Goal: Information Seeking & Learning: Learn about a topic

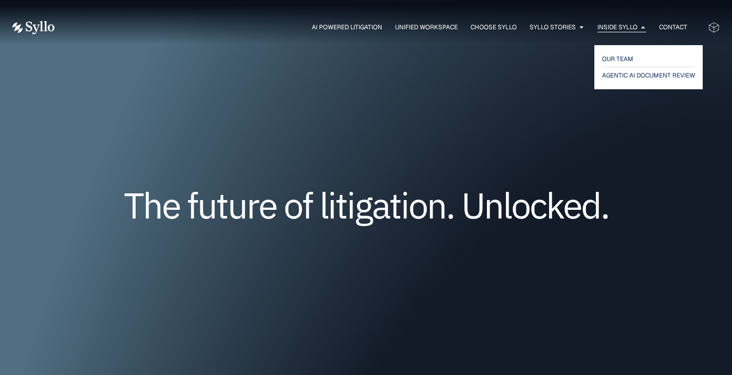
click at [618, 24] on span "Inside Syllo" at bounding box center [617, 27] width 40 height 9
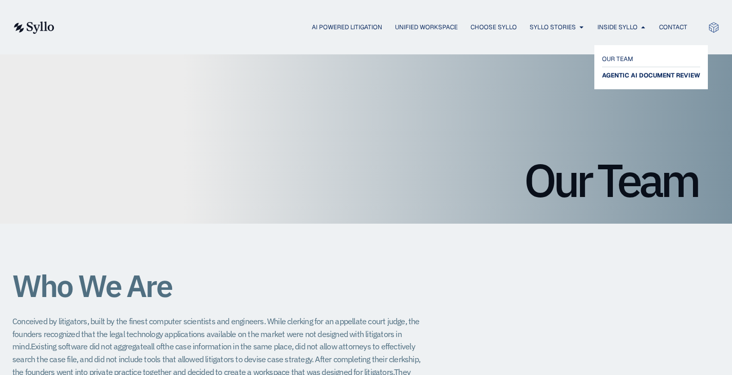
click at [629, 72] on span "AGENTIC AI DOCUMENT REVIEW" at bounding box center [651, 75] width 98 height 12
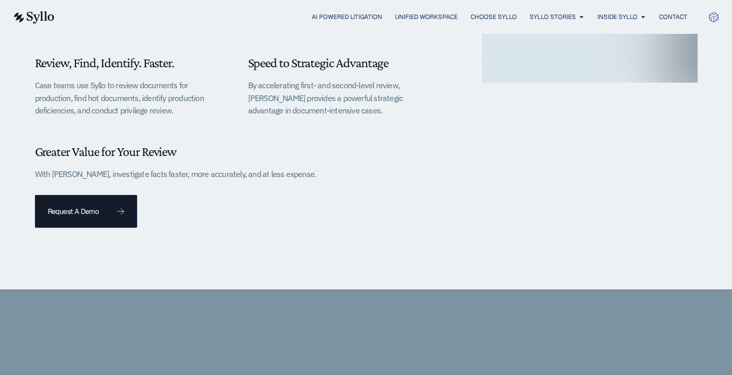
scroll to position [457, 0]
